Goal: Navigation & Orientation: Find specific page/section

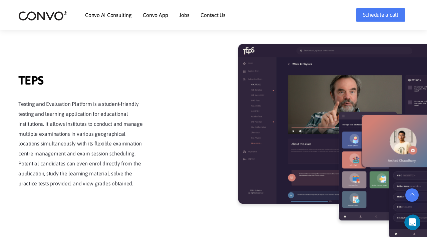
scroll to position [1035, 0]
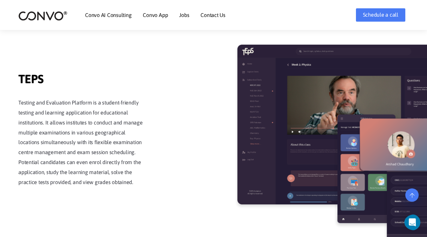
click at [284, 113] on img at bounding box center [343, 125] width 213 height 160
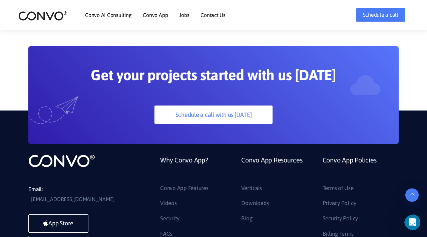
scroll to position [1735, 0]
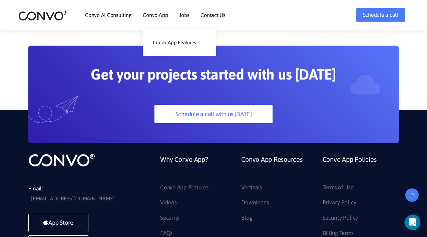
click at [150, 18] on li "Convo App Convo App Features" at bounding box center [155, 15] width 25 height 29
click at [164, 40] on link "Convo App Features" at bounding box center [179, 42] width 73 height 13
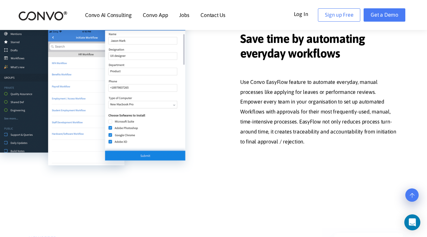
scroll to position [711, 0]
